Goal: Task Accomplishment & Management: Manage account settings

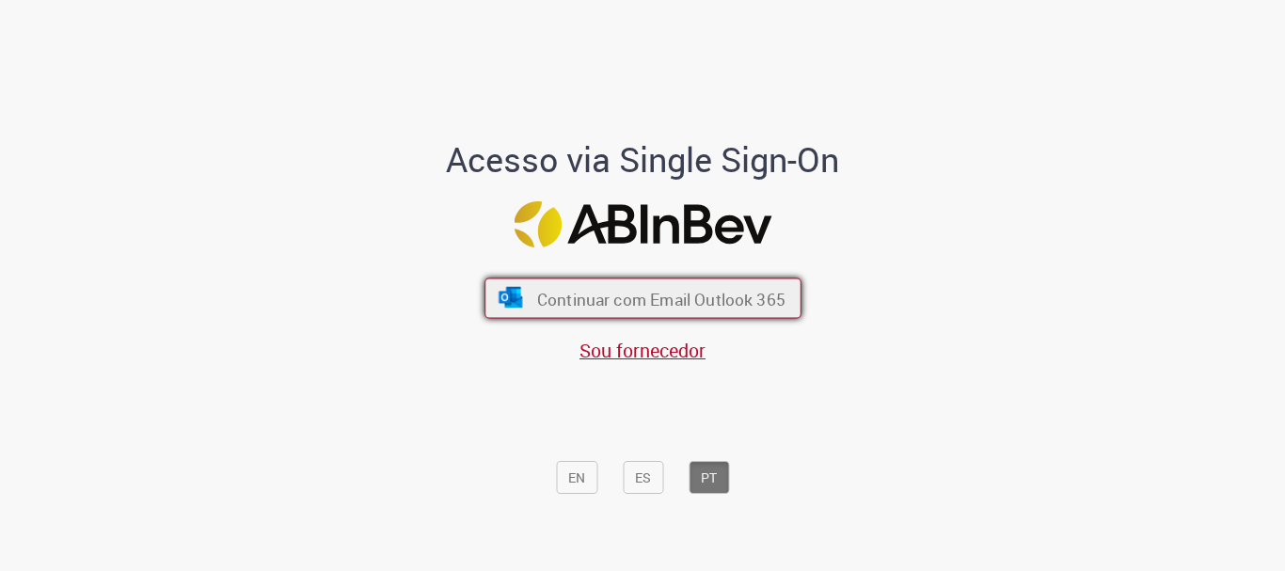
click at [602, 290] on font "Continuar com Email Outlook 365" at bounding box center [660, 299] width 248 height 22
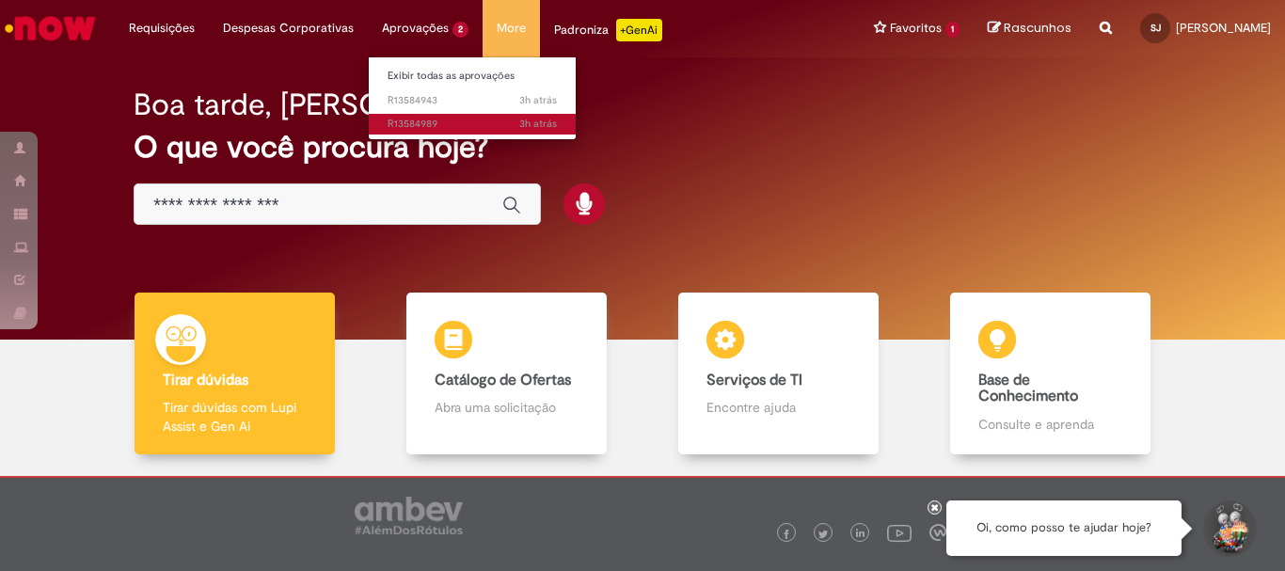
click at [410, 131] on span "3h atrás 3 horas atrás R13584989" at bounding box center [472, 124] width 169 height 15
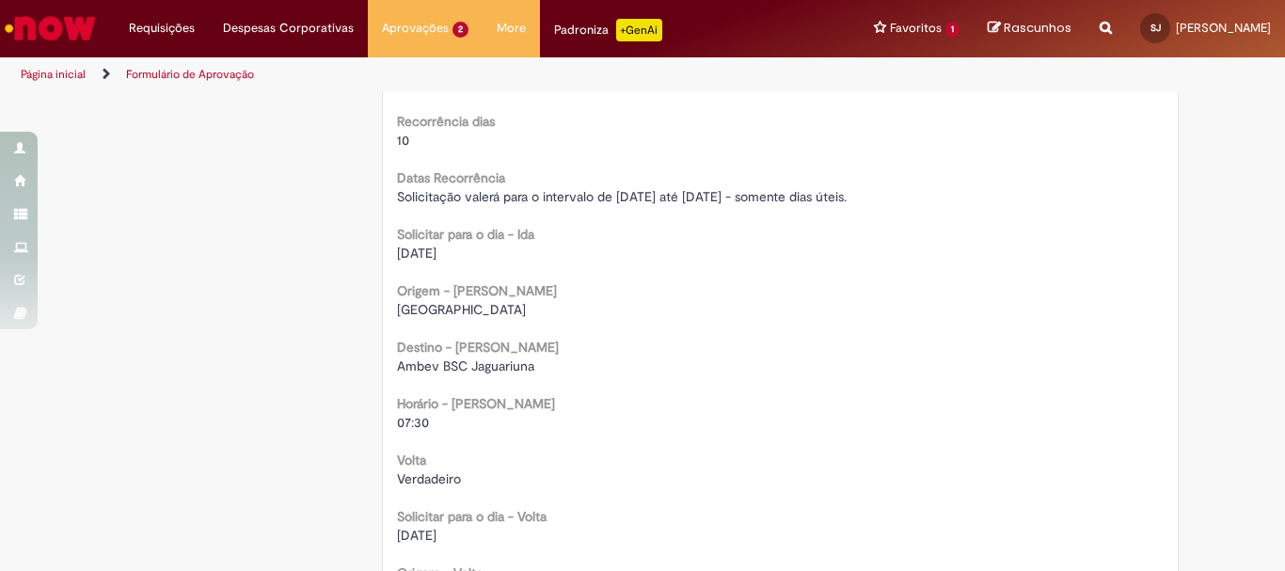
scroll to position [1317, 0]
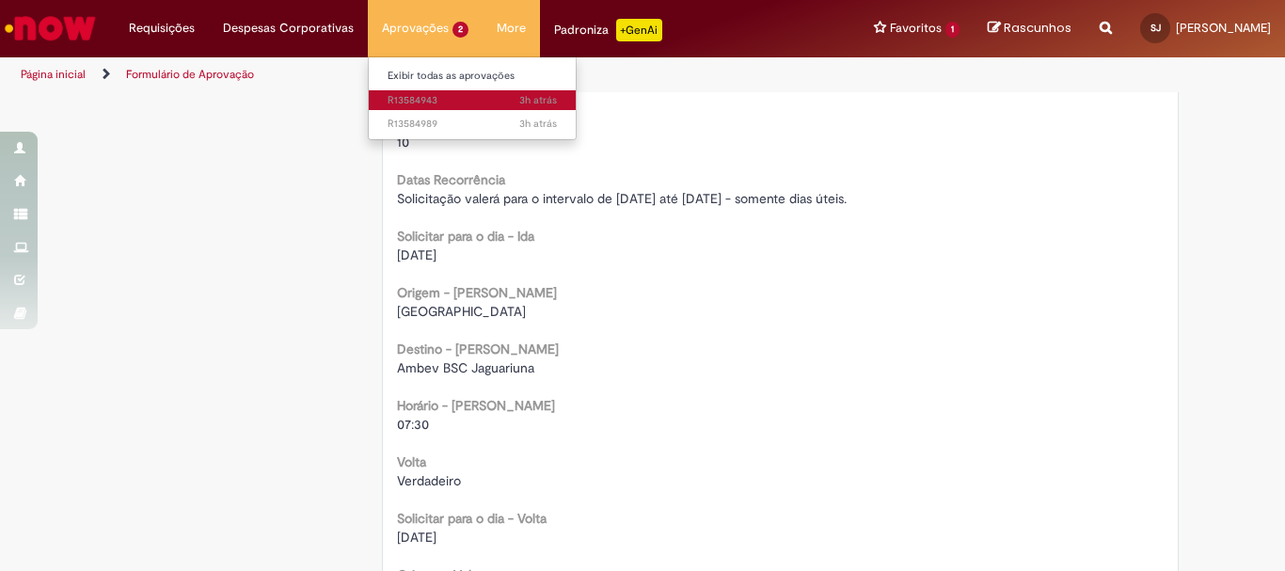
click at [404, 100] on span "3h atrás 3 horas atrás R13584943" at bounding box center [472, 100] width 169 height 15
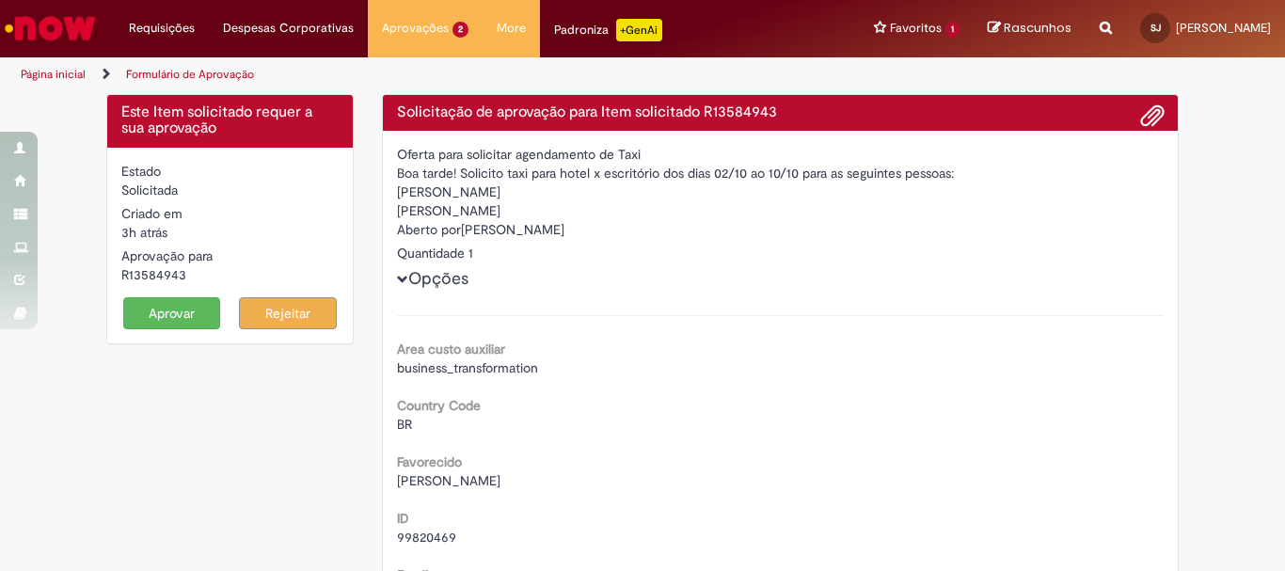
click at [42, 26] on img "Ir para a Homepage" at bounding box center [50, 28] width 97 height 38
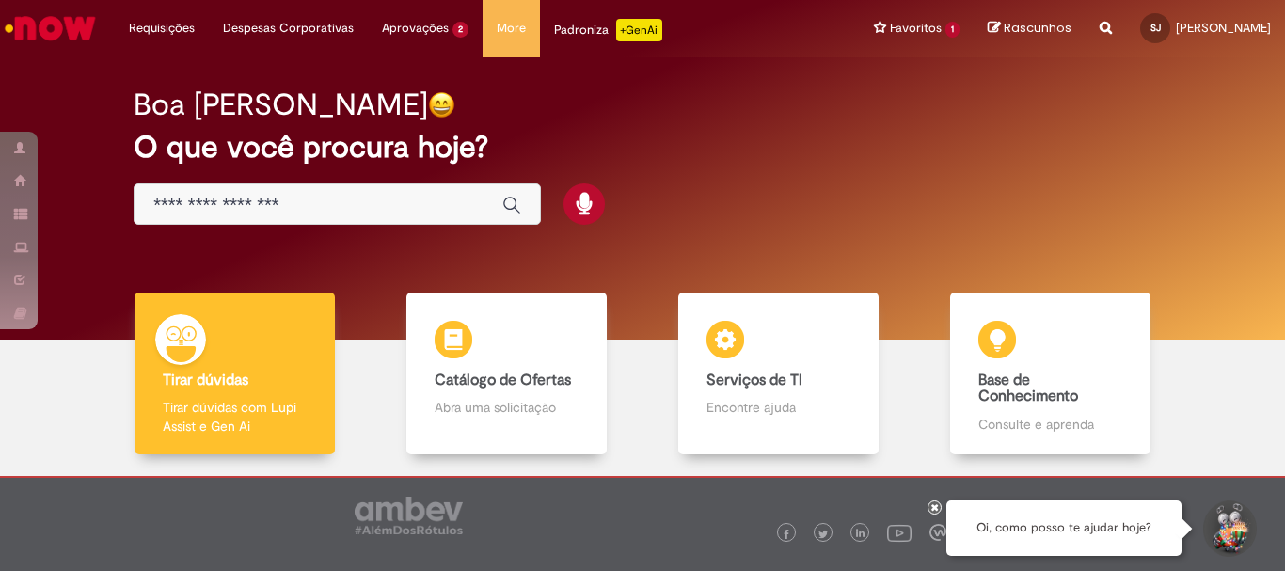
click at [48, 29] on img "Ir para a Homepage" at bounding box center [50, 28] width 97 height 38
click at [66, 20] on img "Ir para a Homepage" at bounding box center [50, 28] width 97 height 38
click at [78, 30] on img "Ir para a Homepage" at bounding box center [50, 28] width 97 height 38
click at [59, 24] on img "Ir para a Homepage" at bounding box center [50, 28] width 97 height 38
